Goal: Navigation & Orientation: Locate item on page

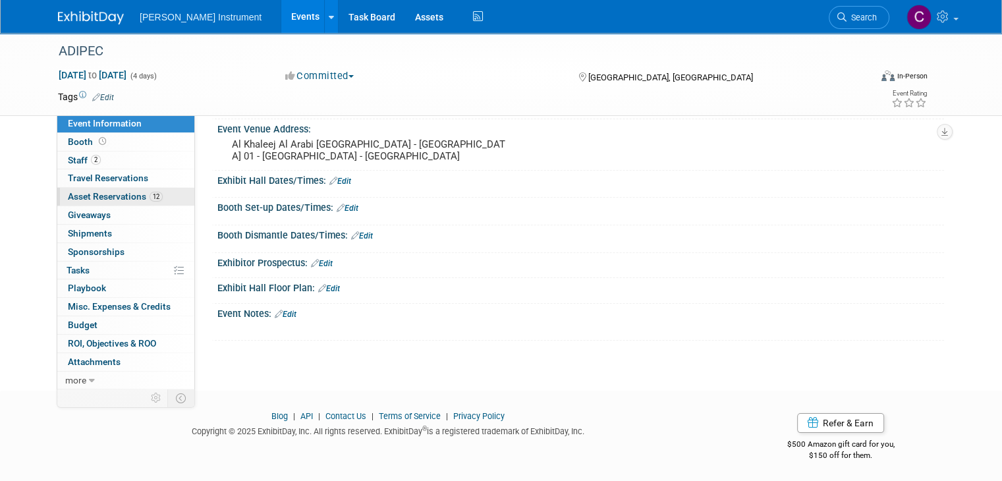
click at [80, 198] on span "Asset Reservations 12" at bounding box center [115, 196] width 95 height 11
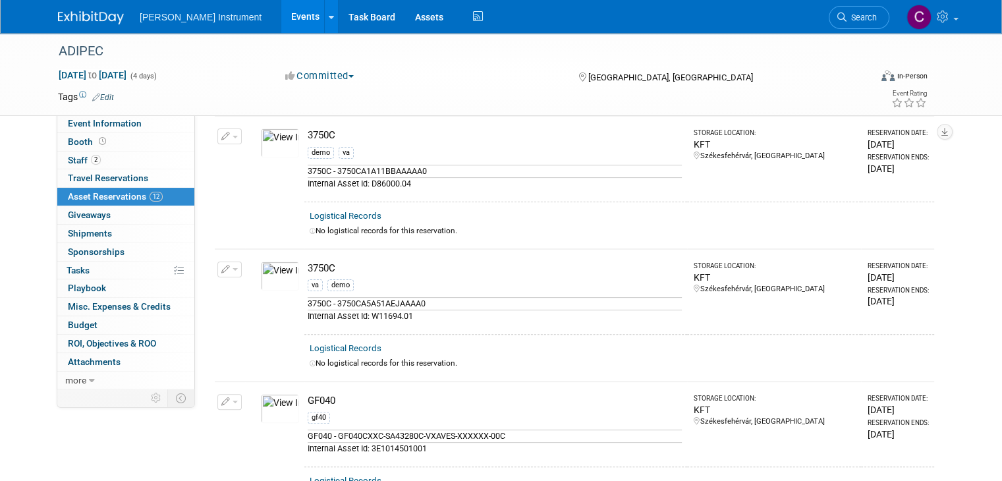
scroll to position [315, 0]
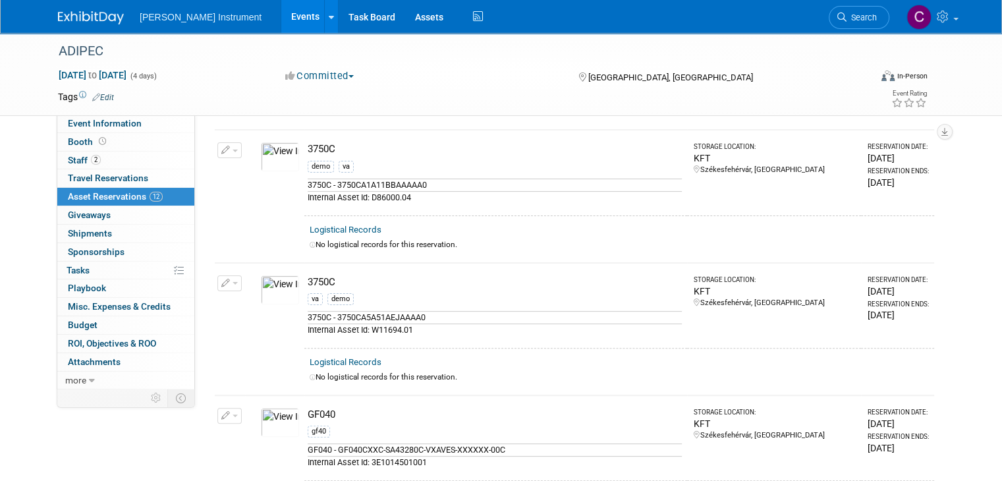
click at [274, 294] on img at bounding box center [280, 289] width 38 height 29
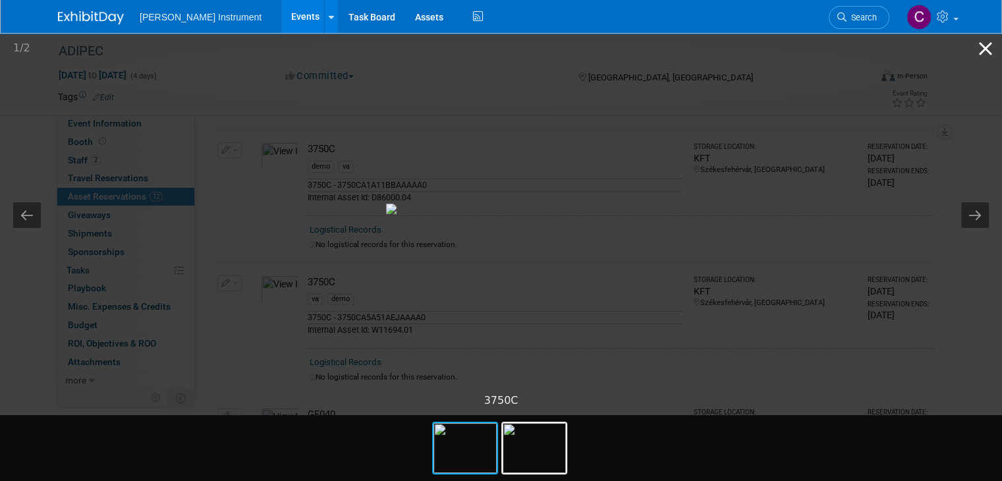
click at [982, 52] on button "Close gallery" at bounding box center [985, 48] width 33 height 31
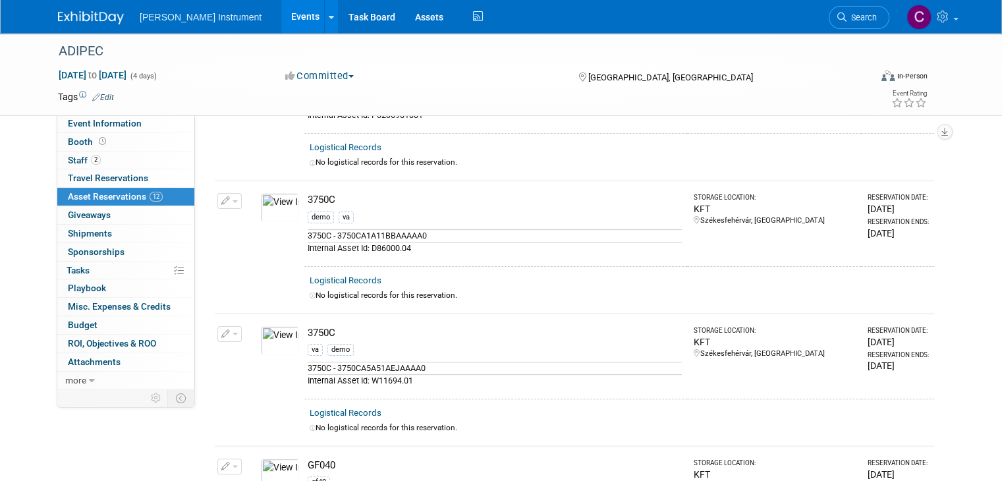
scroll to position [250, 0]
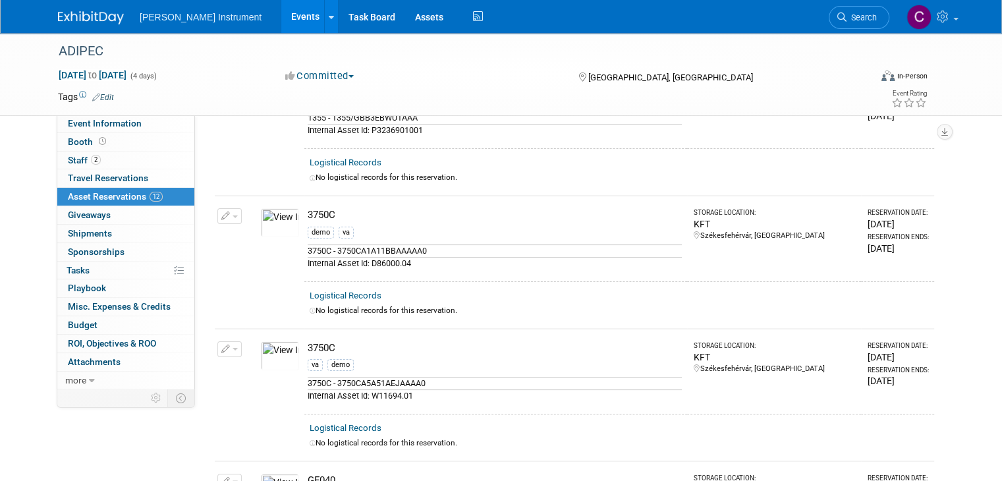
click at [276, 222] on img at bounding box center [280, 222] width 38 height 29
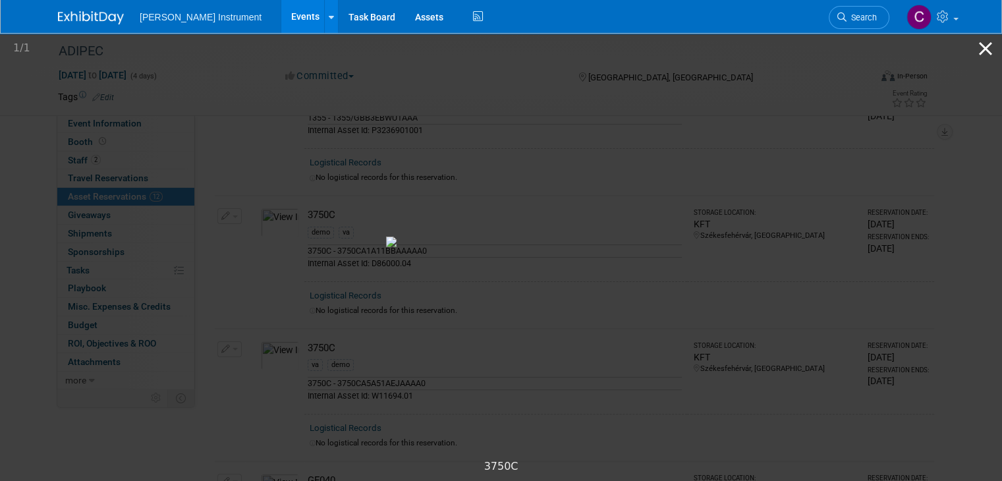
click at [985, 43] on button "Close gallery" at bounding box center [985, 48] width 33 height 31
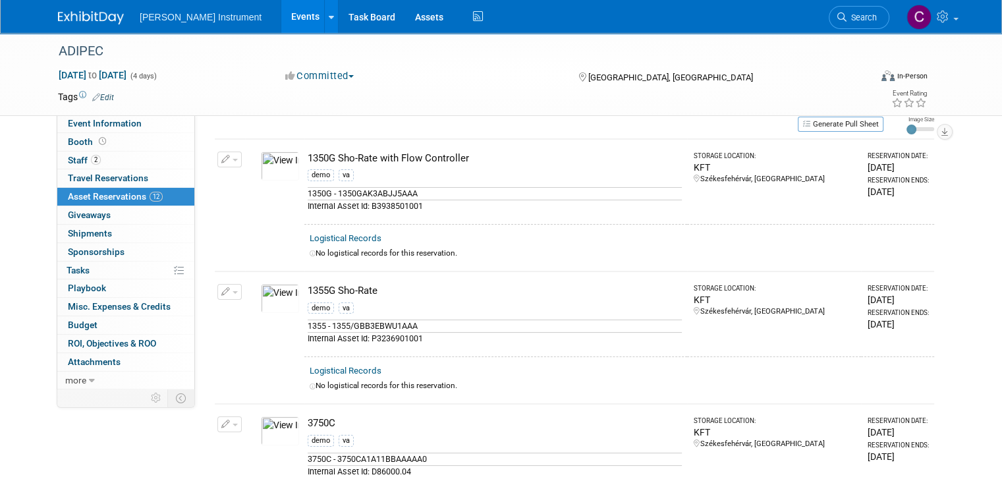
scroll to position [32, 0]
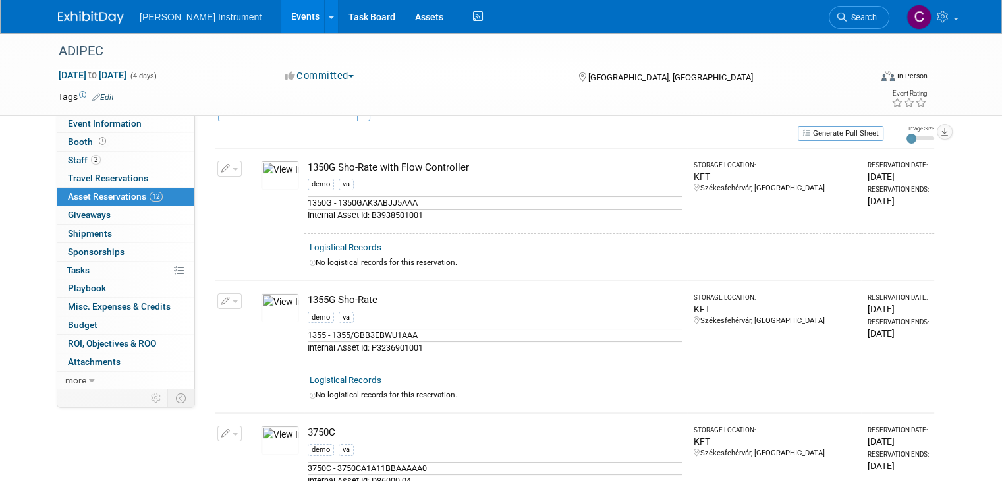
click at [274, 305] on img at bounding box center [280, 307] width 38 height 29
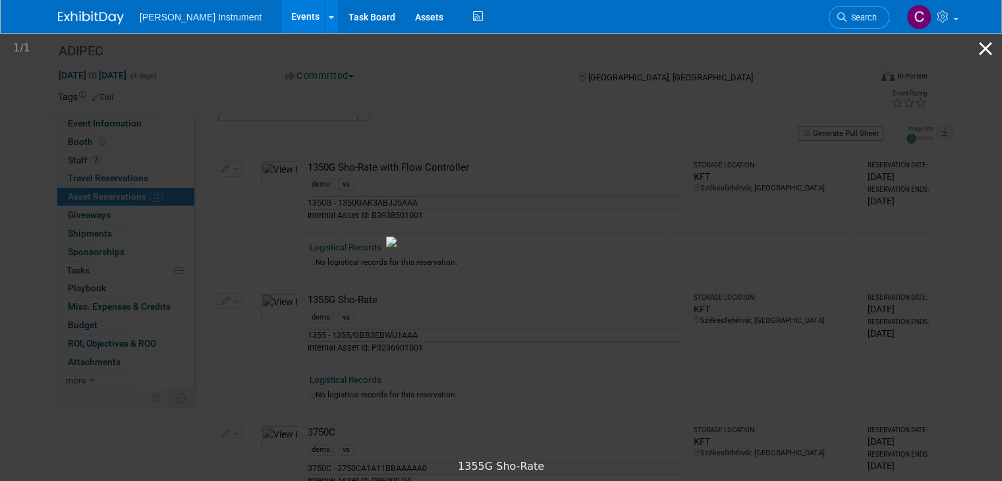
click at [988, 51] on button "Close gallery" at bounding box center [985, 48] width 33 height 31
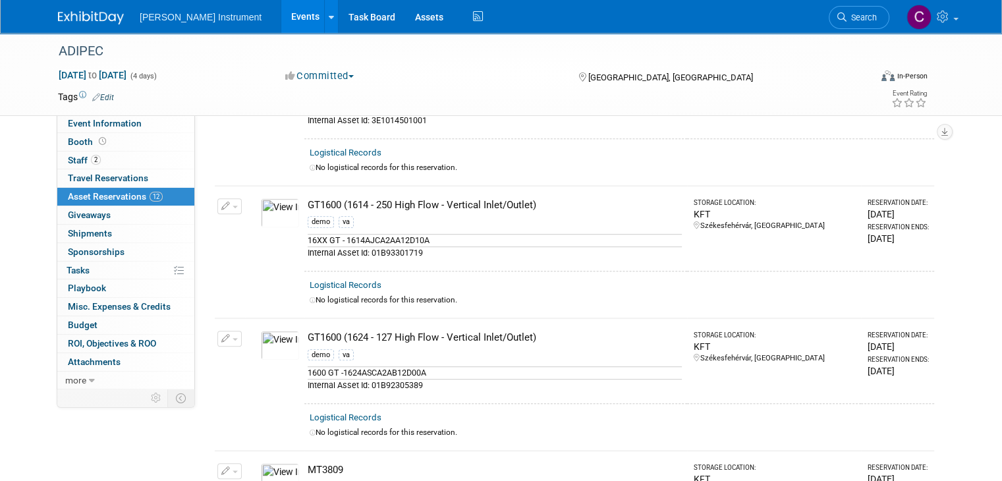
scroll to position [658, 0]
click at [279, 345] on img at bounding box center [280, 343] width 38 height 29
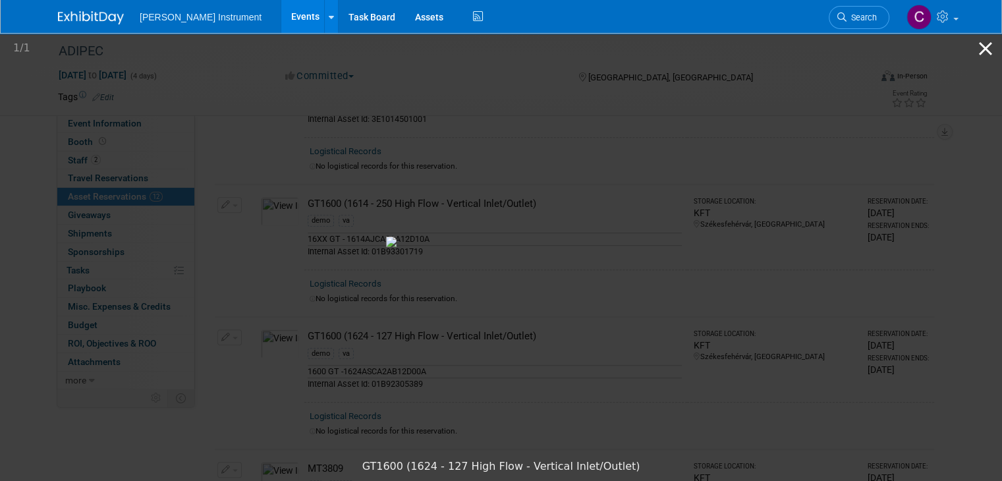
click at [980, 51] on button "Close gallery" at bounding box center [985, 48] width 33 height 31
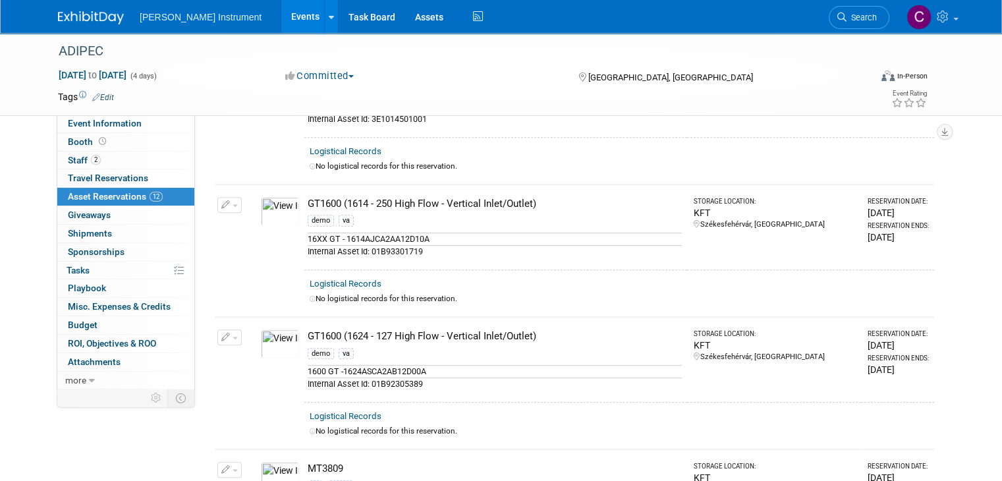
click at [277, 201] on img at bounding box center [280, 211] width 38 height 29
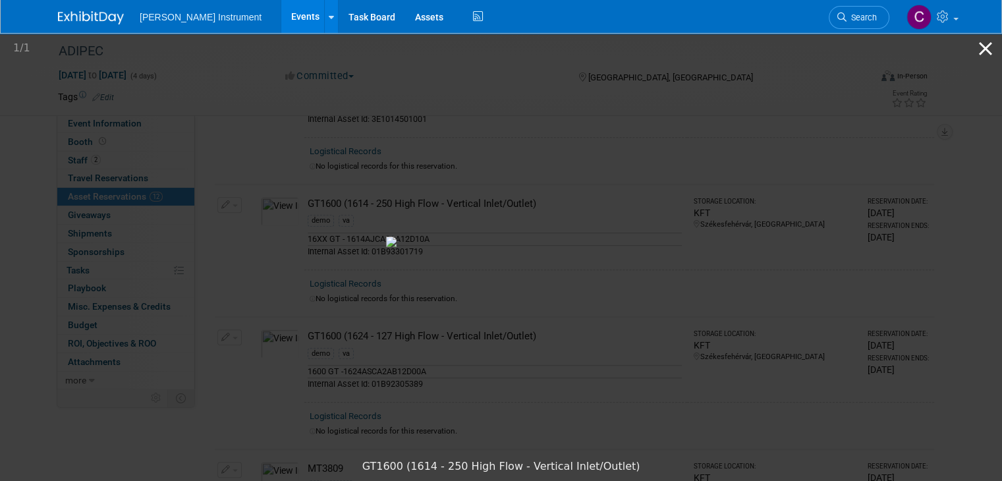
drag, startPoint x: 985, startPoint y: 55, endPoint x: 972, endPoint y: 56, distance: 13.2
click at [985, 55] on button "Close gallery" at bounding box center [985, 48] width 33 height 31
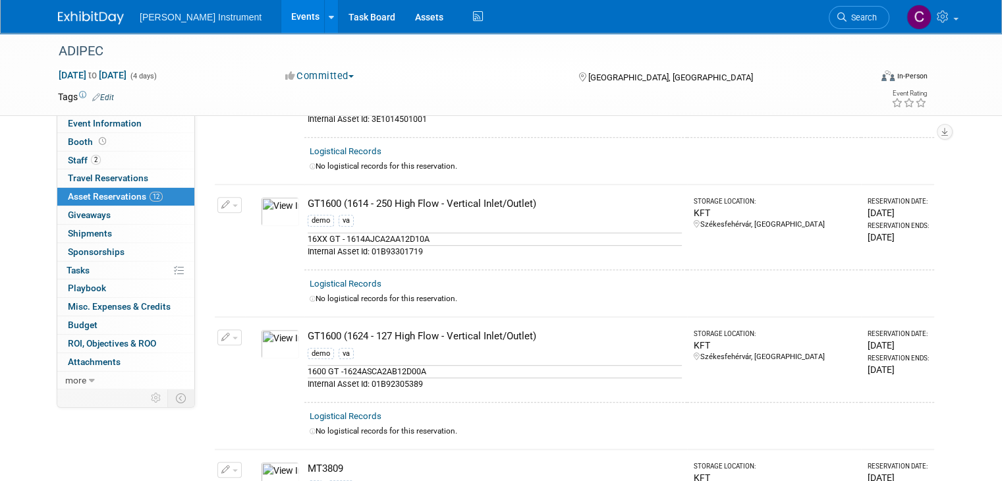
click at [273, 333] on img at bounding box center [280, 343] width 38 height 29
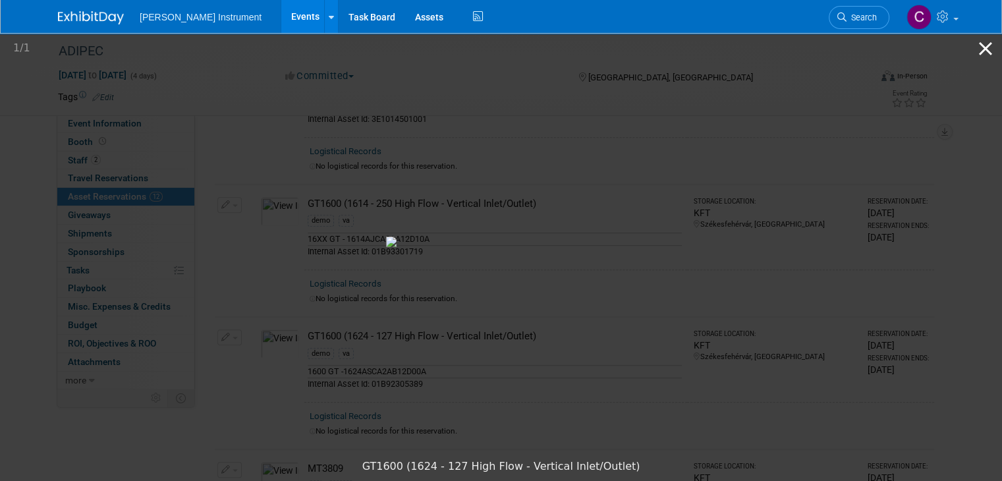
click at [979, 51] on button "Close gallery" at bounding box center [985, 48] width 33 height 31
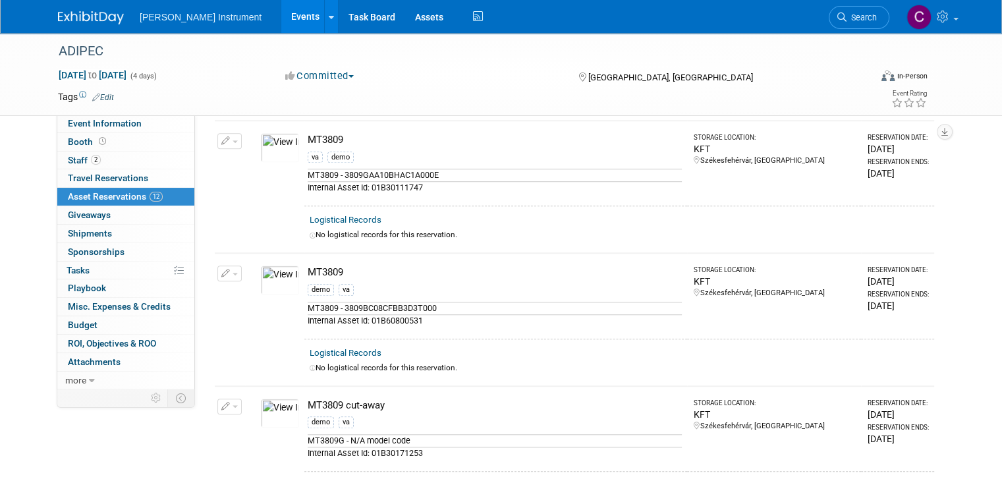
scroll to position [988, 0]
click at [270, 280] on img at bounding box center [280, 279] width 38 height 29
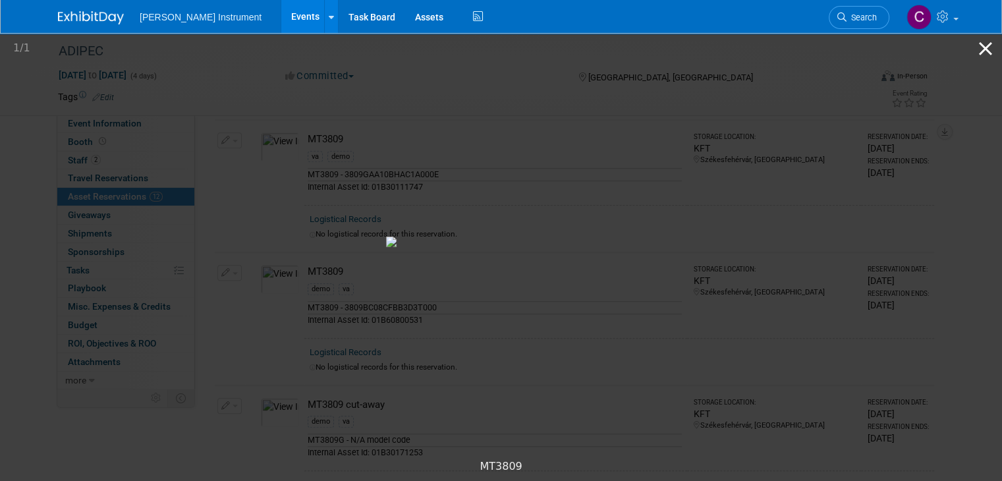
click at [985, 55] on button "Close gallery" at bounding box center [985, 48] width 33 height 31
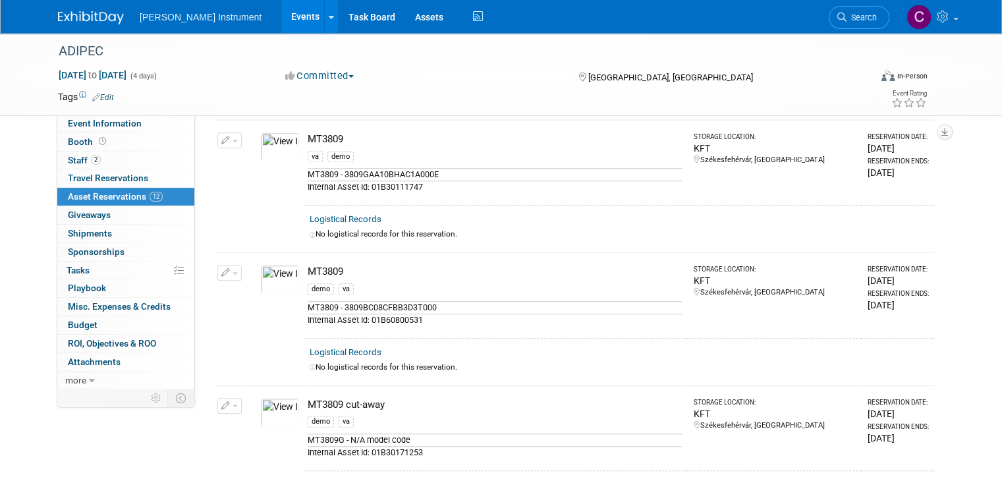
click at [276, 398] on img at bounding box center [280, 412] width 38 height 29
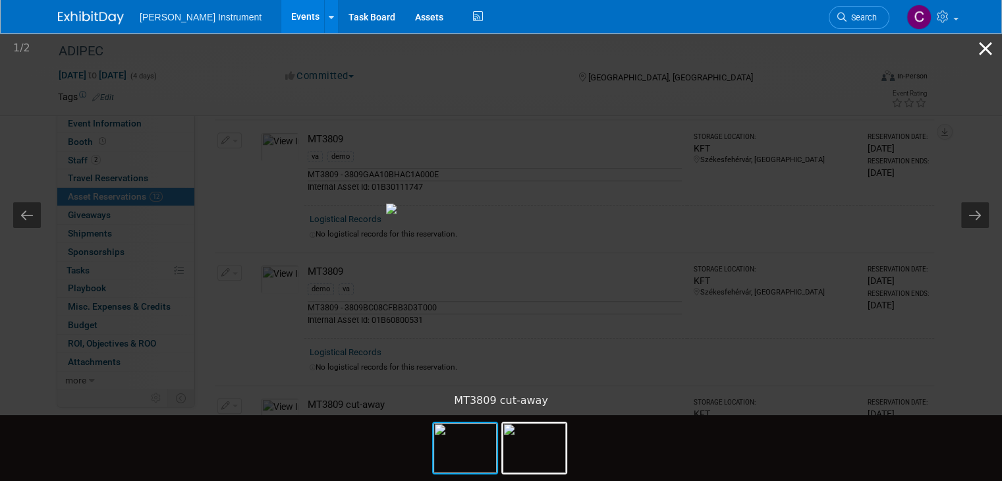
click at [982, 45] on button "Close gallery" at bounding box center [985, 48] width 33 height 31
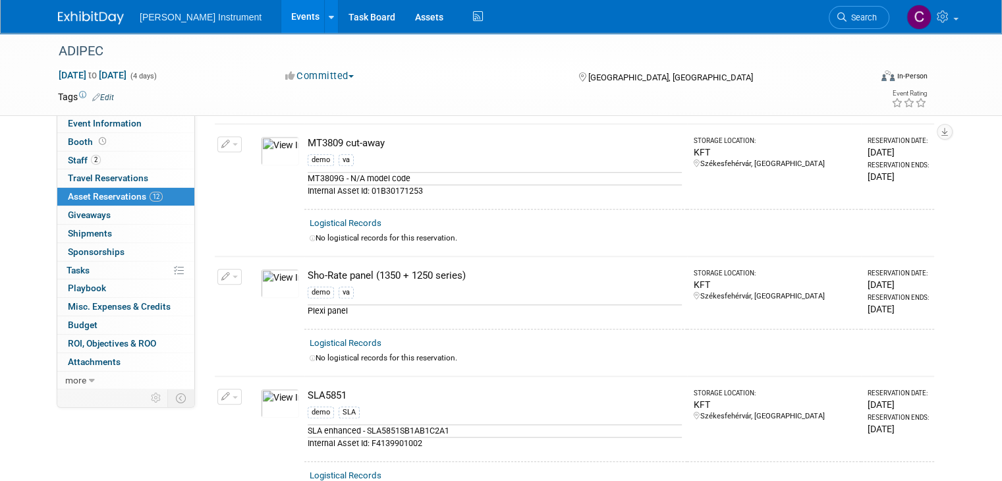
scroll to position [1251, 0]
click at [278, 267] on img at bounding box center [280, 281] width 38 height 29
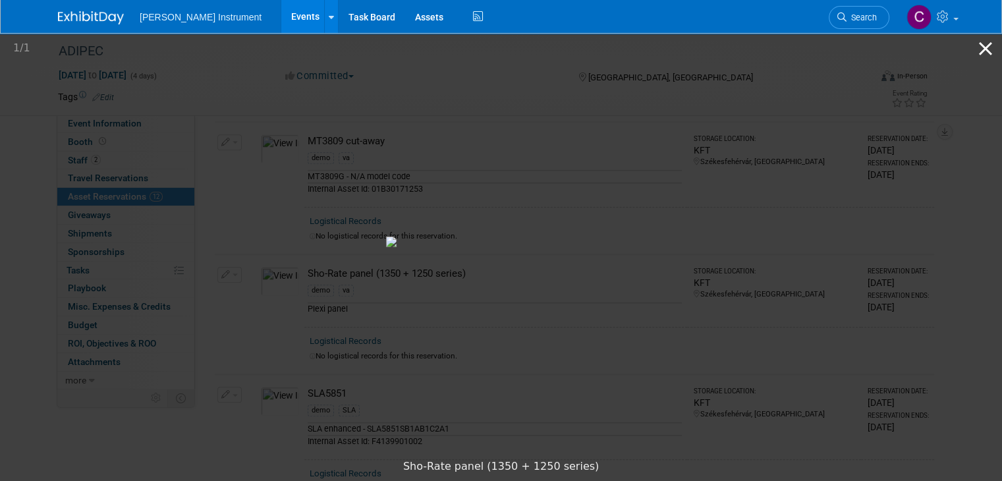
click at [988, 47] on button "Close gallery" at bounding box center [985, 48] width 33 height 31
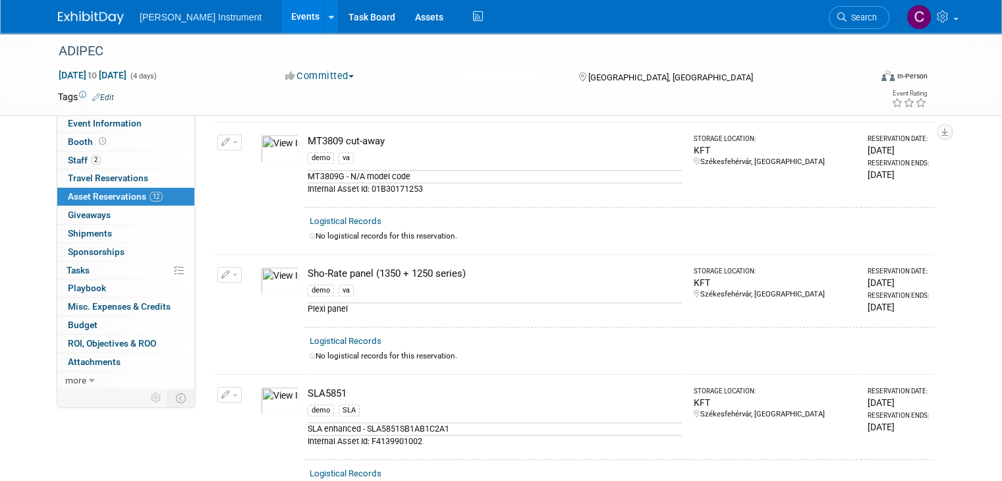
click at [275, 269] on img at bounding box center [280, 281] width 38 height 29
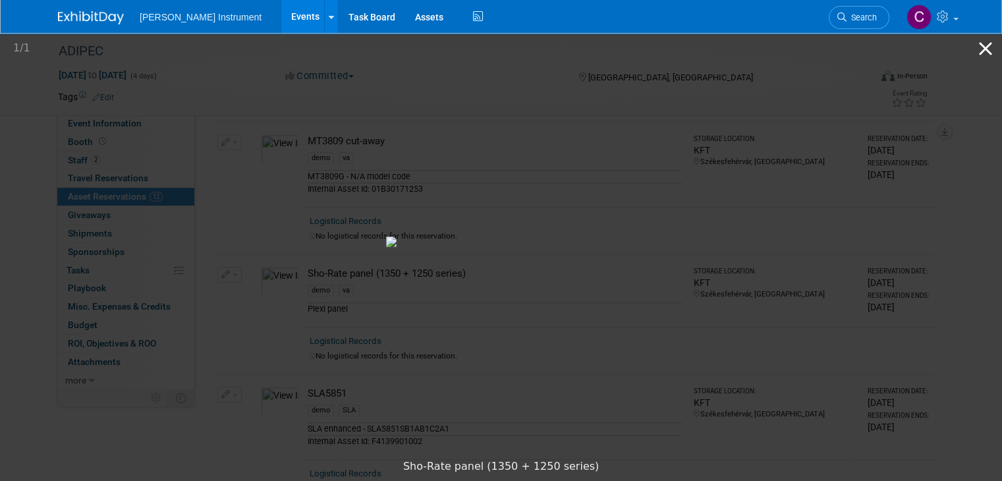
click at [979, 49] on button "Close gallery" at bounding box center [985, 48] width 33 height 31
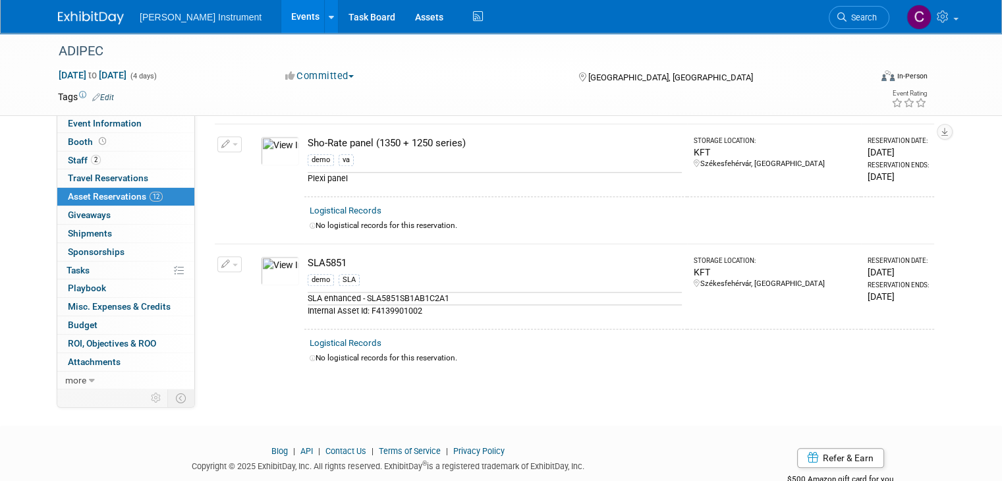
scroll to position [1383, 0]
